Goal: Complete application form

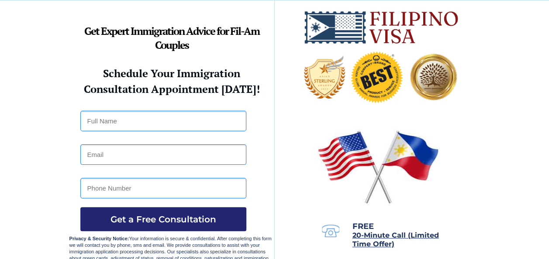
click at [151, 125] on input "text" at bounding box center [163, 121] width 166 height 21
type input "quirino vargas"
click at [113, 157] on input "junvar914" at bounding box center [163, 155] width 166 height 21
type input "junvar914@yahoo.com"
click at [119, 188] on input "tel" at bounding box center [163, 188] width 166 height 21
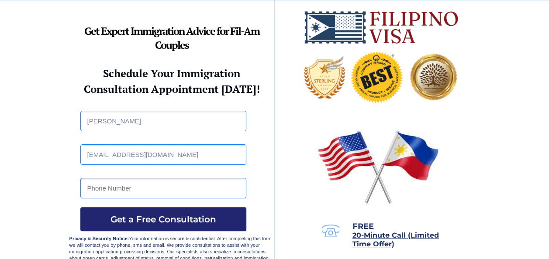
type input "4253082149"
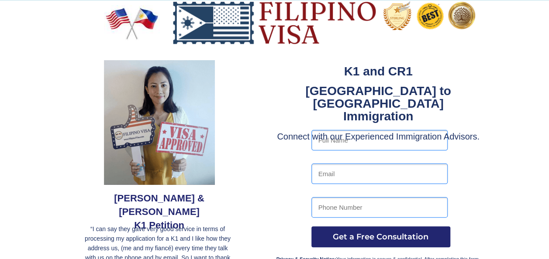
click at [190, 39] on img at bounding box center [275, 22] width 206 height 45
